Goal: Navigation & Orientation: Find specific page/section

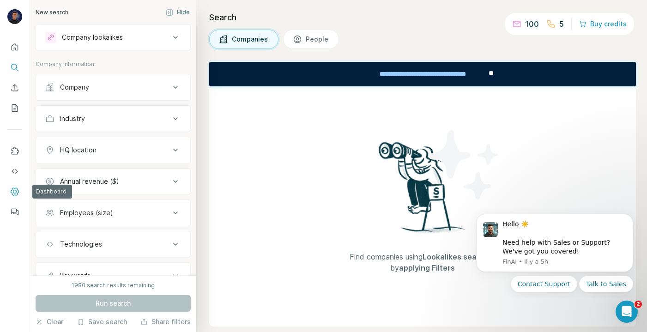
click at [18, 188] on icon "Dashboard" at bounding box center [14, 191] width 9 height 9
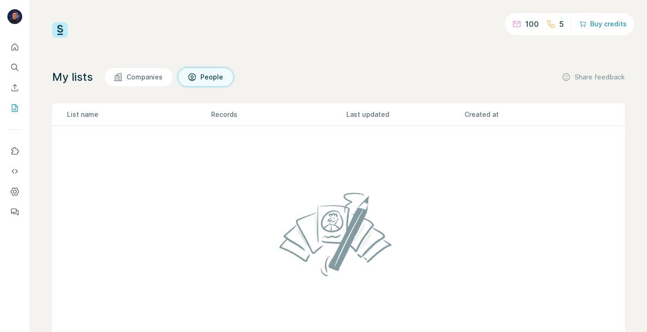
click at [356, 70] on div "My lists Companies People Share feedback" at bounding box center [338, 76] width 573 height 19
